Goal: Learn about a topic

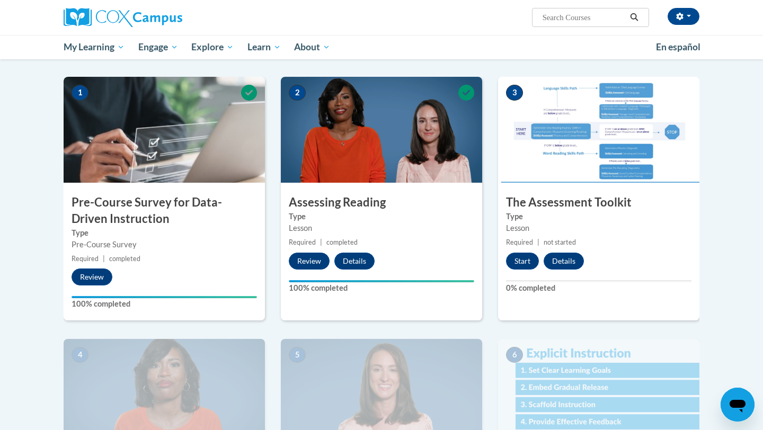
scroll to position [196, 0]
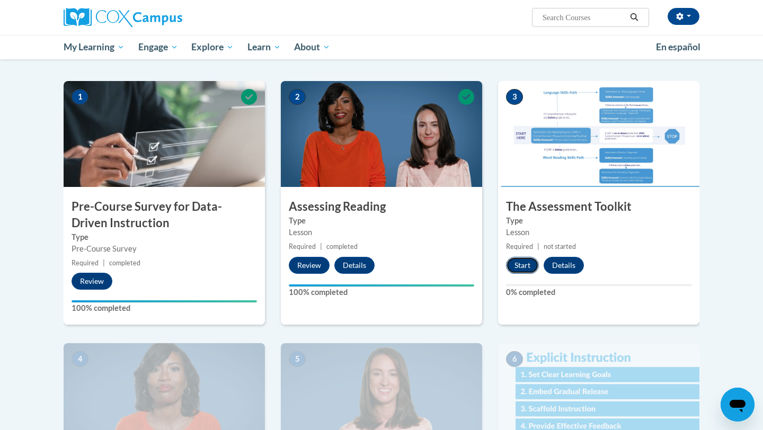
click at [520, 264] on button "Start" at bounding box center [522, 265] width 33 height 17
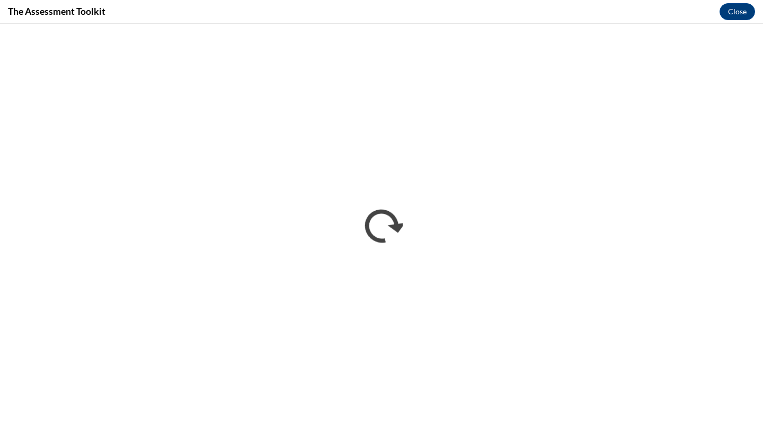
scroll to position [0, 0]
